Goal: Check status: Check status

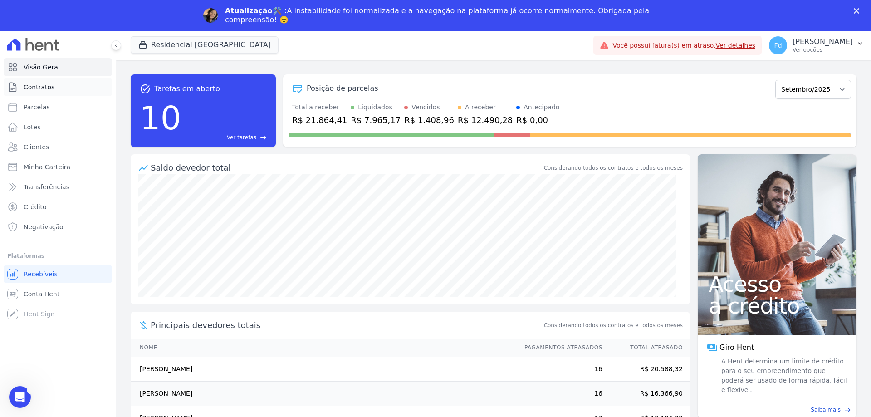
click at [63, 90] on link "Contratos" at bounding box center [58, 87] width 108 height 18
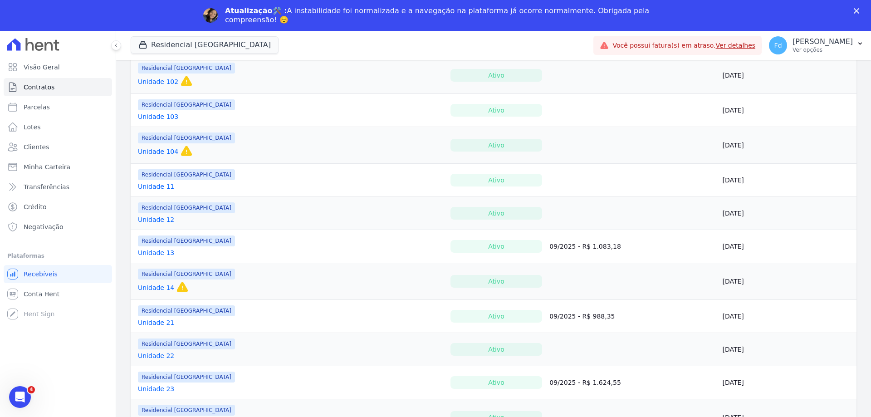
scroll to position [181, 0]
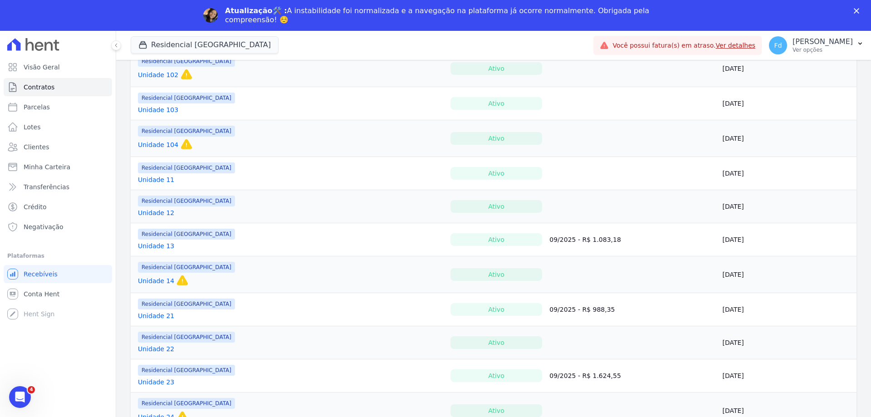
click at [159, 281] on link "Unidade 14" at bounding box center [156, 280] width 36 height 9
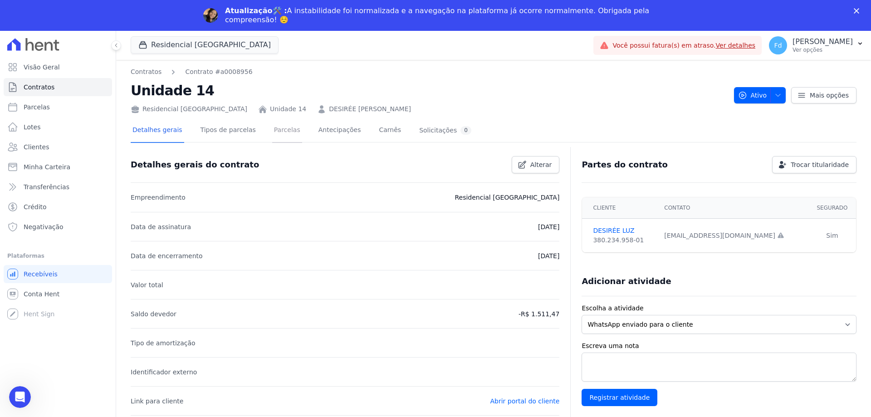
click at [272, 132] on link "Parcelas" at bounding box center [287, 131] width 30 height 24
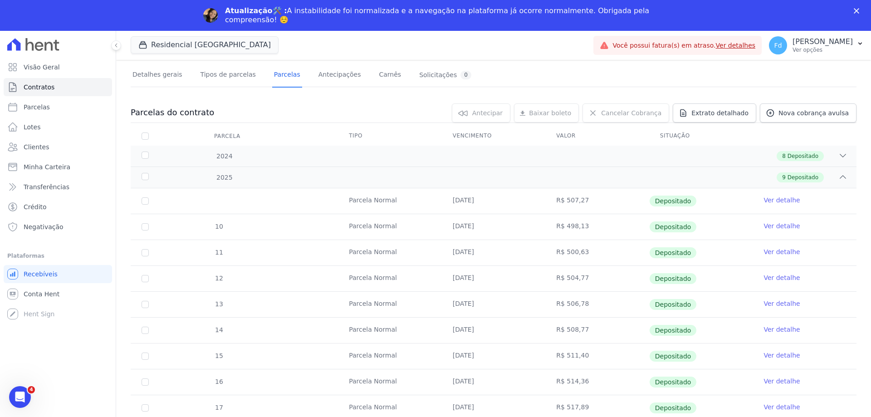
click at [856, 11] on polygon "Fechar" at bounding box center [856, 10] width 5 height 5
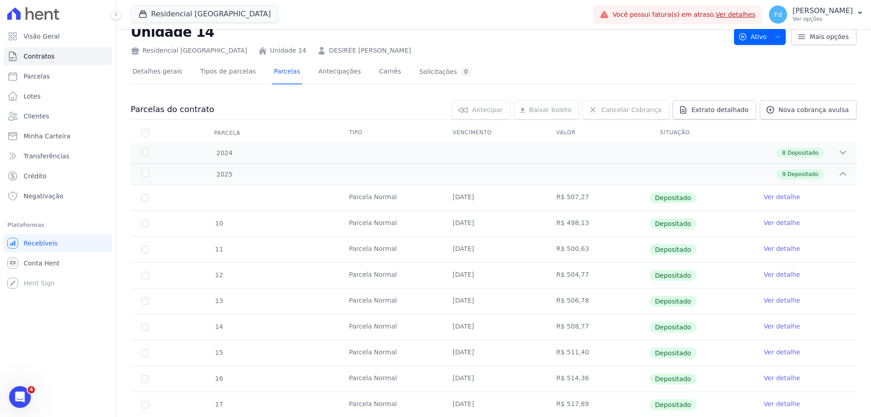
scroll to position [55, 0]
